Goal: Information Seeking & Learning: Learn about a topic

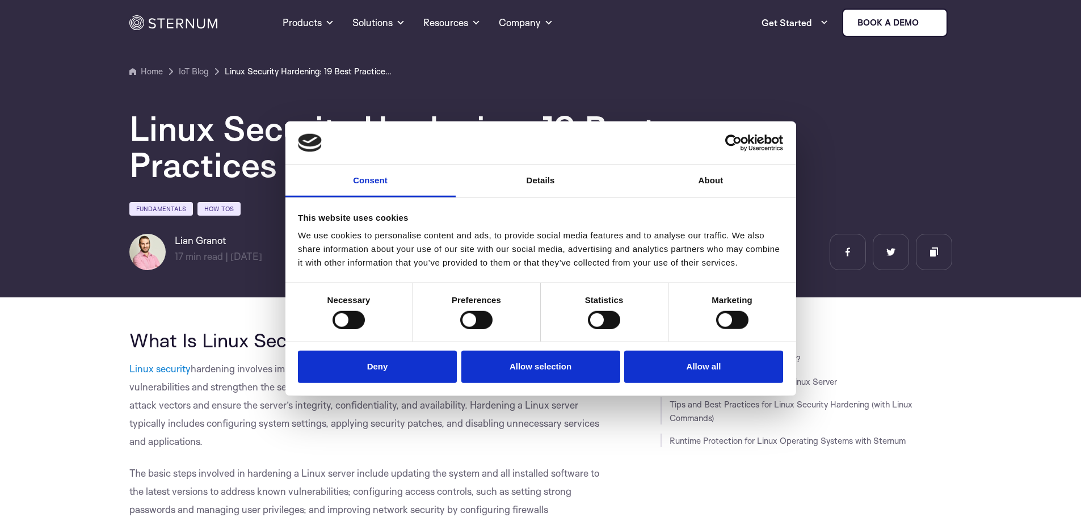
click at [638, 322] on div "Statistics" at bounding box center [605, 312] width 128 height 58
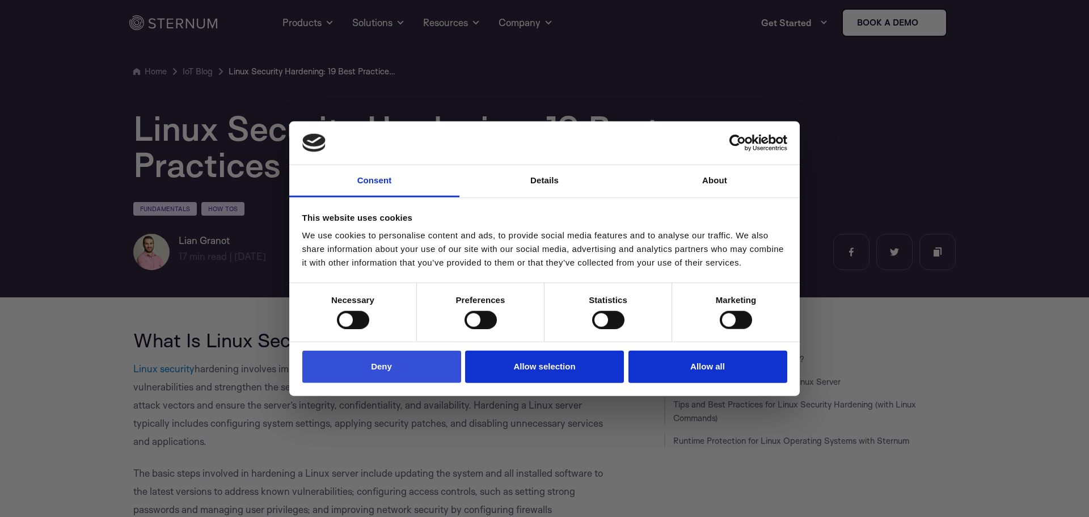
click at [401, 361] on button "Deny" at bounding box center [381, 367] width 159 height 32
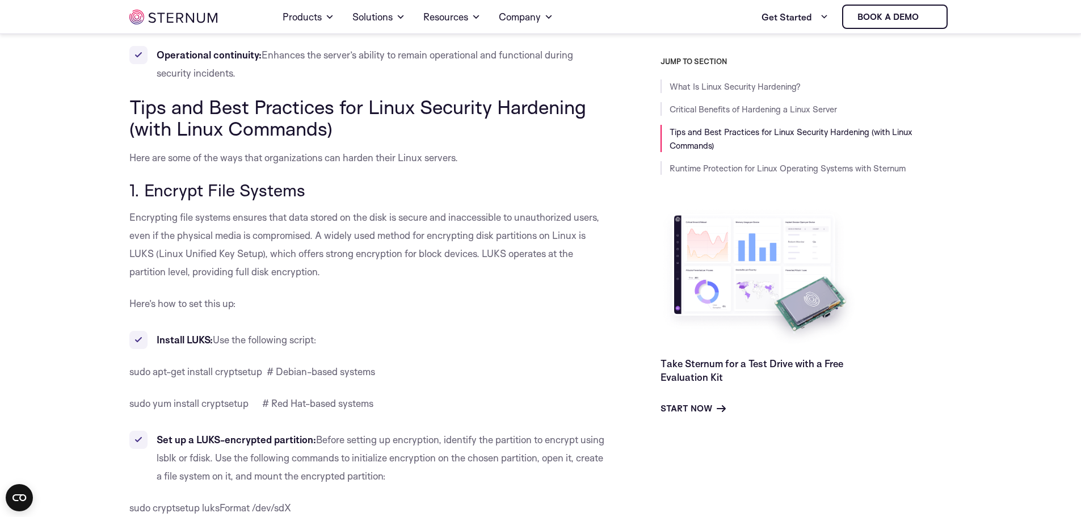
scroll to position [914, 0]
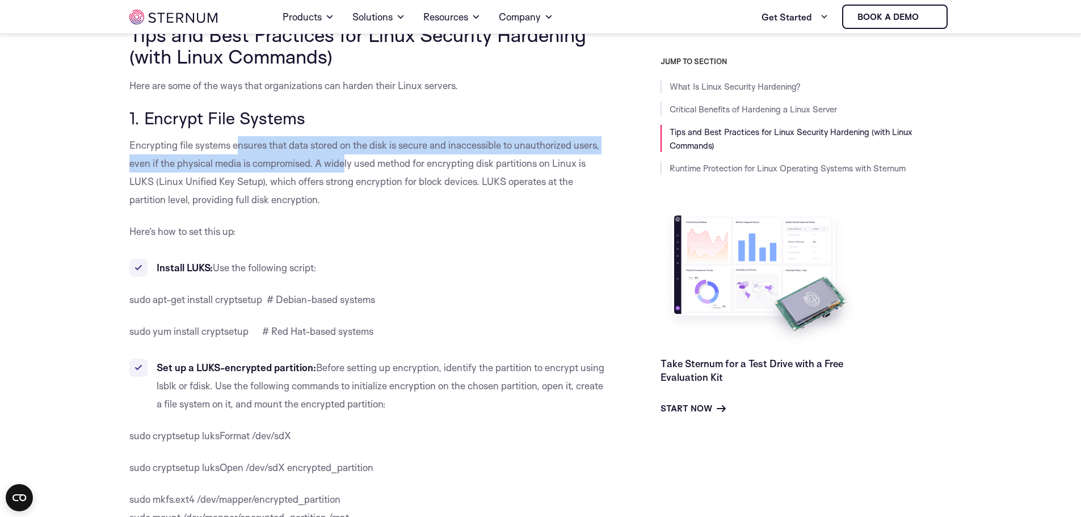
drag, startPoint x: 238, startPoint y: 142, endPoint x: 348, endPoint y: 155, distance: 110.8
click at [348, 155] on p "Encrypting file systems ensures that data stored on the disk is secure and inac…" at bounding box center [369, 172] width 480 height 73
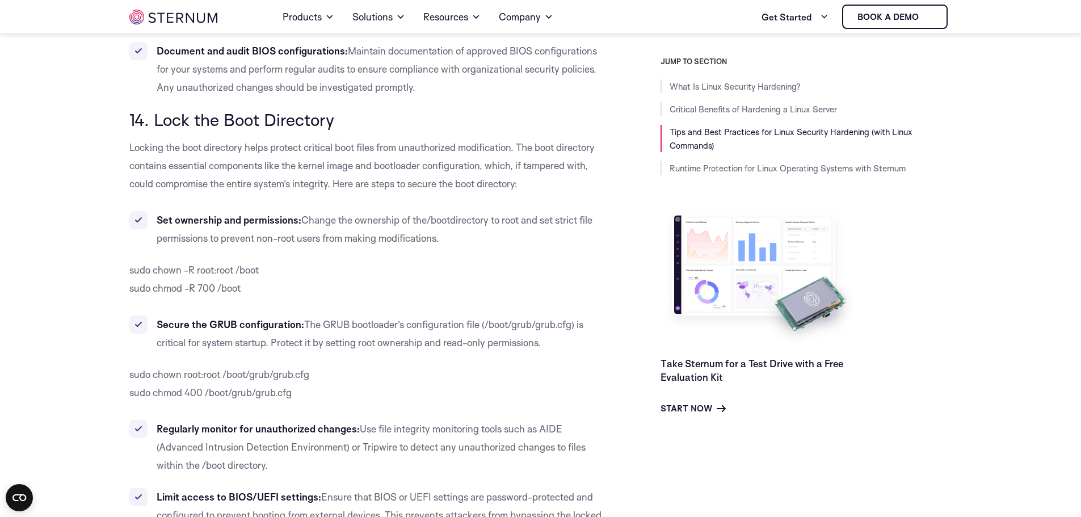
scroll to position [8386, 0]
click at [544, 229] on li "Set ownership and permissions: Change the ownership of the /boot directory to r…" at bounding box center [369, 229] width 480 height 36
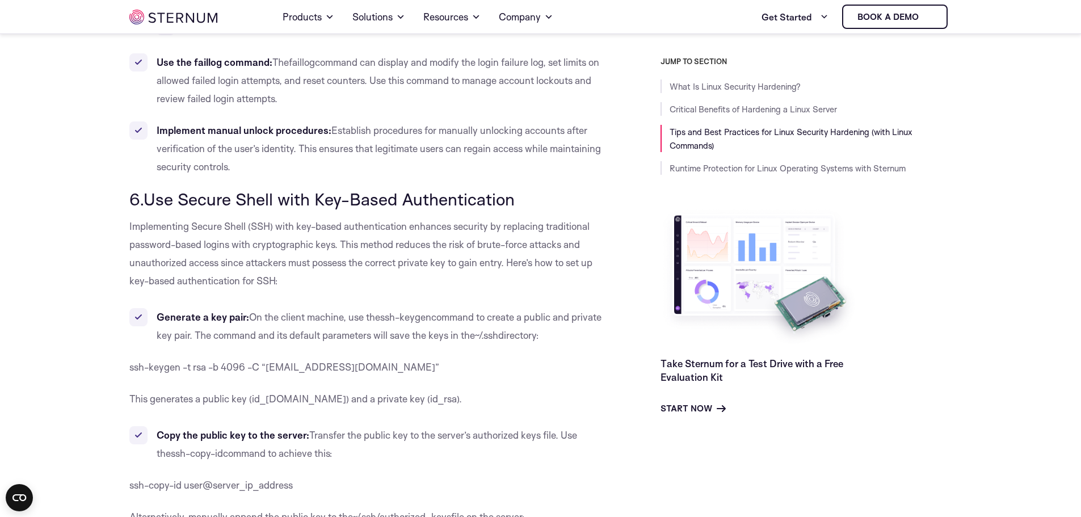
scroll to position [2849, 0]
